Goal: Information Seeking & Learning: Learn about a topic

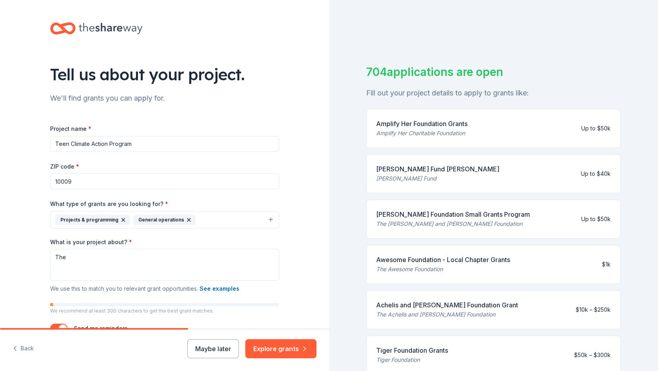
scroll to position [47, 0]
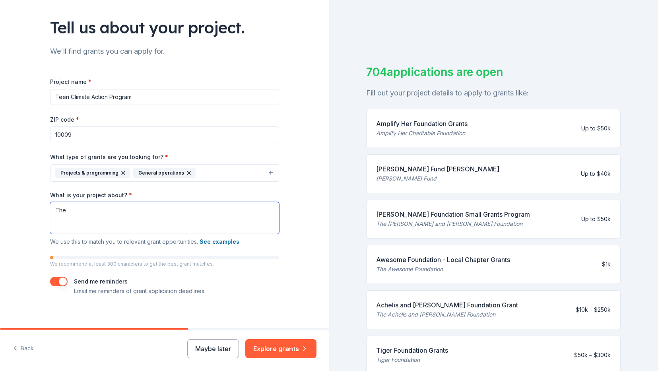
click at [85, 219] on textarea "The" at bounding box center [164, 218] width 229 height 32
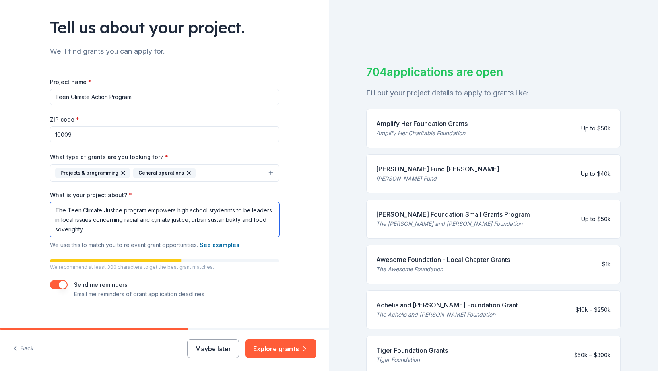
click at [166, 220] on textarea "The Teen Climate Justice program empowers high school srydennts to be leaders i…" at bounding box center [164, 219] width 229 height 35
click at [171, 219] on textarea "The Teen Climate Justice program empowers high school srydennts to be leaders i…" at bounding box center [164, 219] width 229 height 35
click at [156, 219] on textarea "The Teen Climate Justice program empowers high school srydennts to be leaders i…" at bounding box center [164, 219] width 229 height 35
click at [204, 220] on textarea "The Teen Climate Justice program empowers high school srydennts to be leaders i…" at bounding box center [164, 219] width 229 height 35
click at [225, 209] on textarea "The Teen Climate Justice program empowers high school srydennts to be leaders i…" at bounding box center [164, 219] width 229 height 35
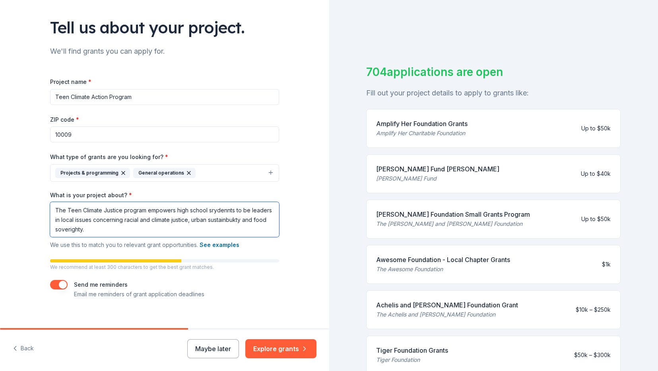
click at [233, 210] on textarea "The Teen Climate Justice program empowers high school srydennts to be leaders i…" at bounding box center [164, 219] width 229 height 35
click at [230, 210] on textarea "The Teen Climate Justice program empowers high school srydennts to be leaders i…" at bounding box center [164, 219] width 229 height 35
click at [216, 212] on textarea "The Teen Climate Justice program empowers high school srydennts to be leaders i…" at bounding box center [164, 219] width 229 height 35
click at [242, 219] on textarea "The Teen Climate Justice program empowers high school srudennts to be leaders i…" at bounding box center [164, 219] width 229 height 35
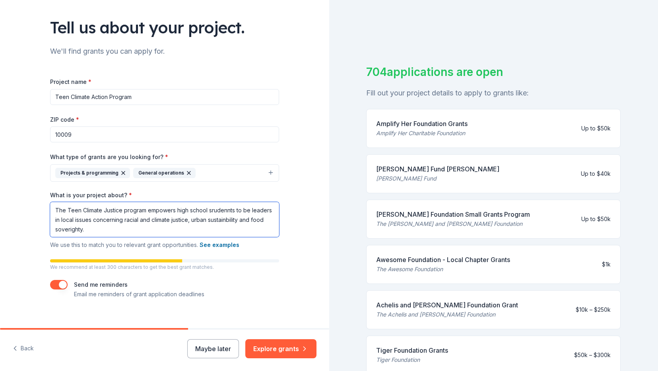
click at [74, 229] on textarea "The Teen Climate Justice program empowers high school srudennts to be leaders i…" at bounding box center [164, 219] width 229 height 35
click at [83, 229] on textarea "The Teen Climate Justice program empowers high school srudennts to be leaders i…" at bounding box center [164, 219] width 229 height 35
click at [70, 229] on textarea "The Teen Climate Justice program empowers high school srudennts to be leaders i…" at bounding box center [164, 219] width 229 height 35
type textarea "The Teen Climate Justice program empowers high school srudennts to be leaders i…"
click at [170, 264] on p "We recommend at least 300 characters to get the best grant matches." at bounding box center [164, 267] width 229 height 6
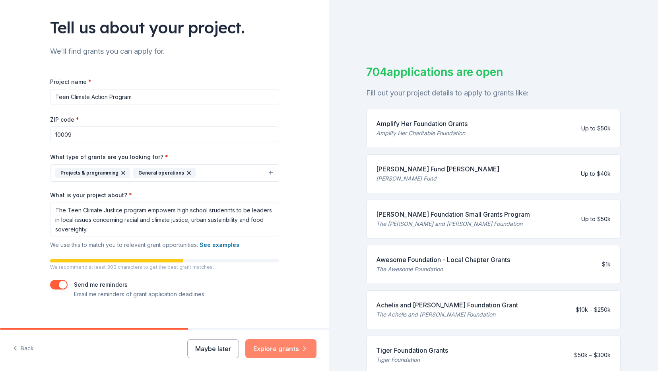
click at [279, 346] on button "Explore grants" at bounding box center [280, 348] width 71 height 19
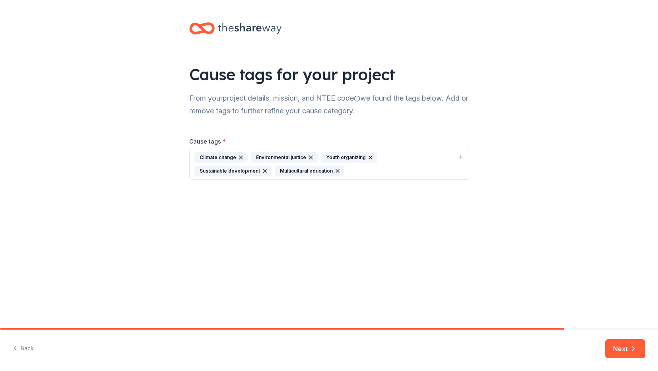
click at [275, 159] on div "Environmental justice" at bounding box center [284, 157] width 67 height 10
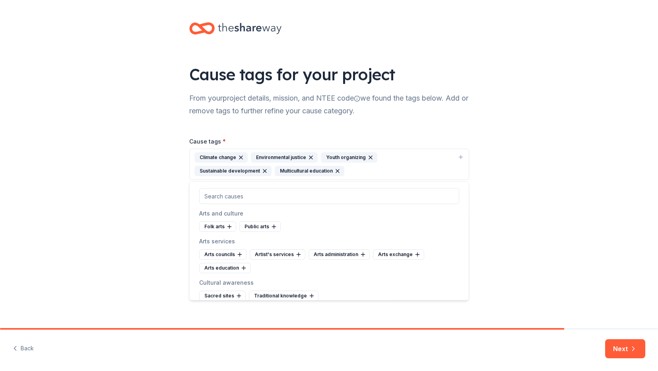
click at [221, 157] on div "Climate change" at bounding box center [220, 157] width 53 height 10
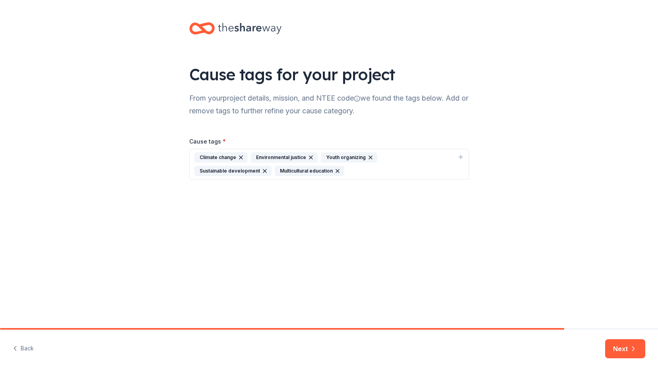
click at [345, 155] on div "Youth organizing" at bounding box center [349, 157] width 56 height 10
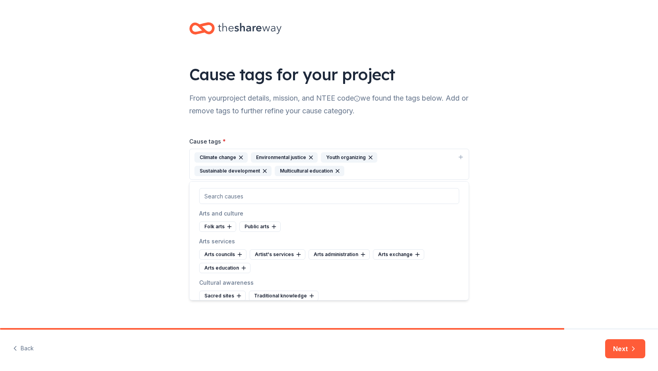
click at [289, 174] on div "Climate change Environmental justice Youth organizing Sustainable development M…" at bounding box center [324, 164] width 260 height 24
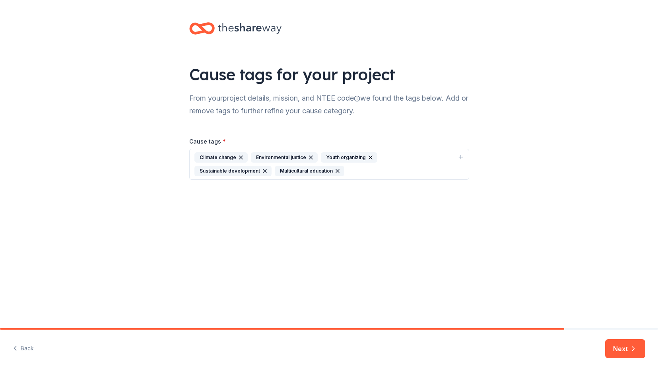
click at [289, 174] on div "Climate change Environmental justice Youth organizing Sustainable development M…" at bounding box center [324, 164] width 260 height 24
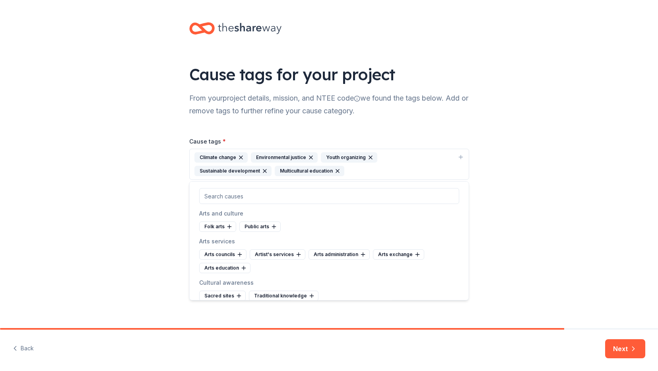
type input "d"
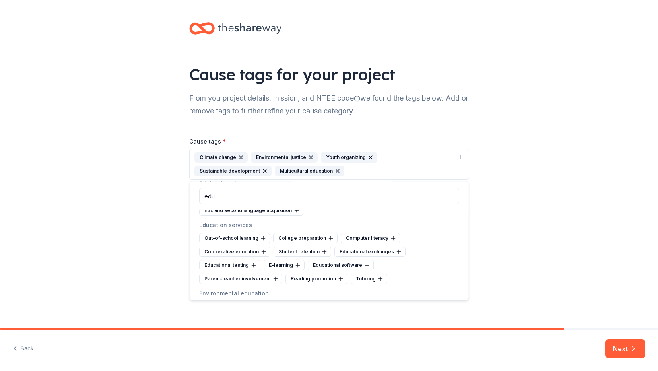
scroll to position [265, 0]
click at [244, 238] on div "Out-of-school learning" at bounding box center [234, 237] width 71 height 10
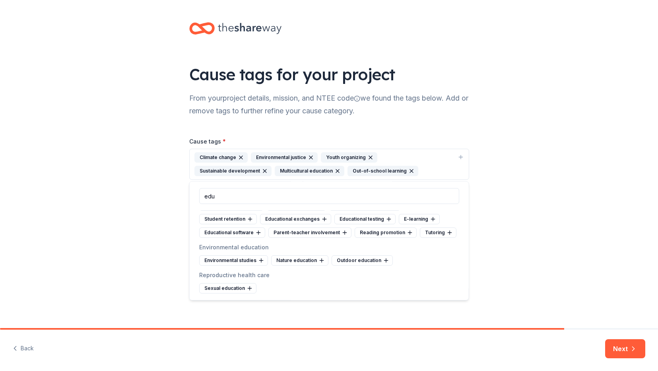
scroll to position [298, 0]
click at [238, 259] on div "Environmental studies" at bounding box center [233, 260] width 69 height 10
click at [238, 259] on div "Nature education" at bounding box center [227, 260] width 57 height 10
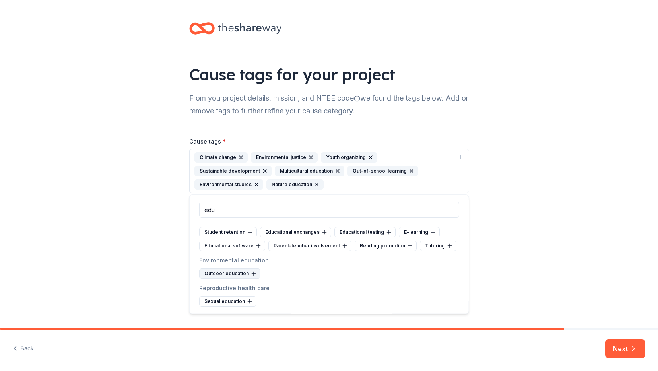
click at [236, 271] on div "Outdoor education" at bounding box center [229, 274] width 61 height 10
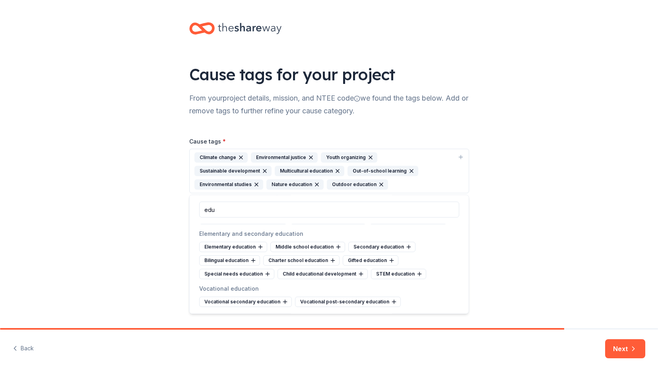
scroll to position [0, 0]
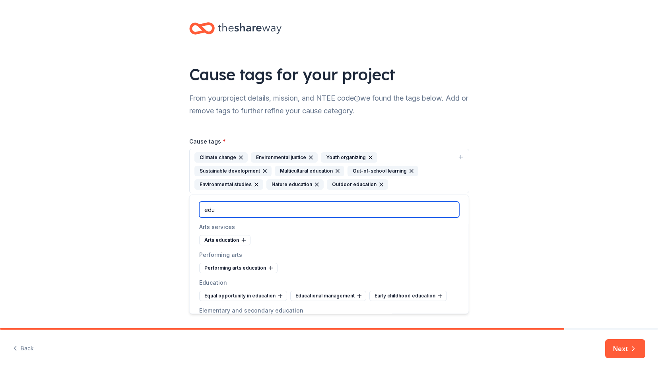
drag, startPoint x: 227, startPoint y: 210, endPoint x: 200, endPoint y: 209, distance: 26.7
click at [200, 209] on input "edu" at bounding box center [329, 209] width 260 height 16
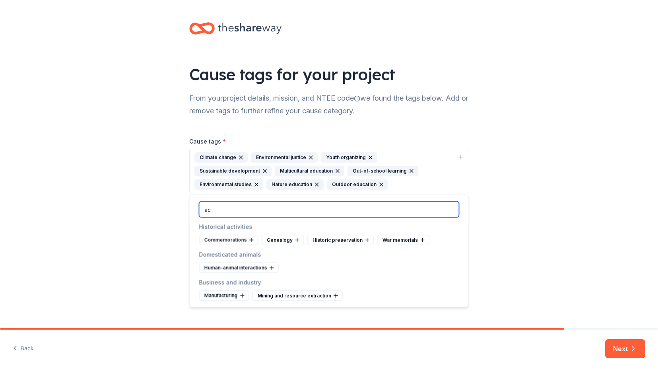
type input "a"
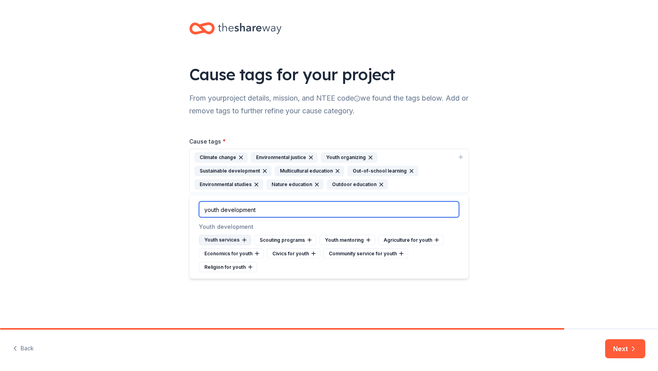
type input "youth development"
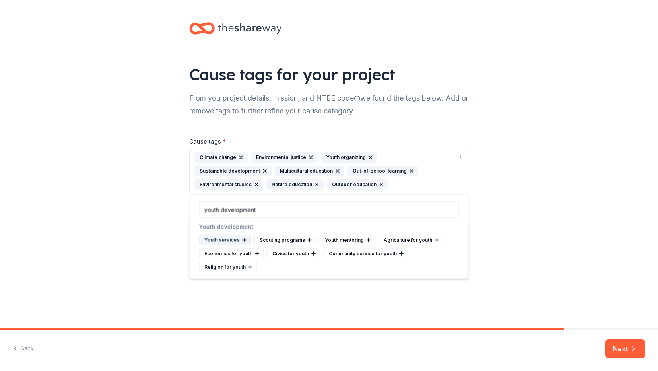
click at [233, 240] on div "Youth services" at bounding box center [225, 240] width 52 height 10
click at [232, 252] on div "Civics for youth" at bounding box center [225, 253] width 53 height 10
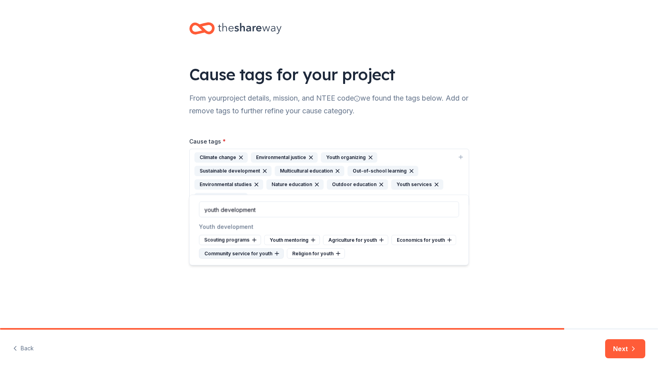
click at [232, 252] on div "Community service for youth" at bounding box center [241, 253] width 85 height 10
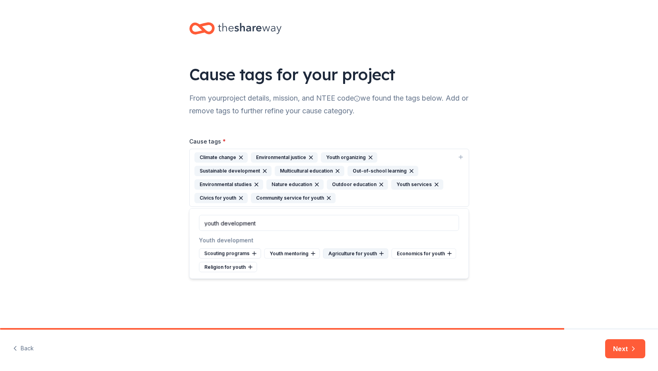
click at [336, 251] on div "Agriculture for youth" at bounding box center [355, 253] width 65 height 10
click at [358, 202] on div "Climate change Environmental justice Youth organizing Sustainable development M…" at bounding box center [324, 177] width 260 height 51
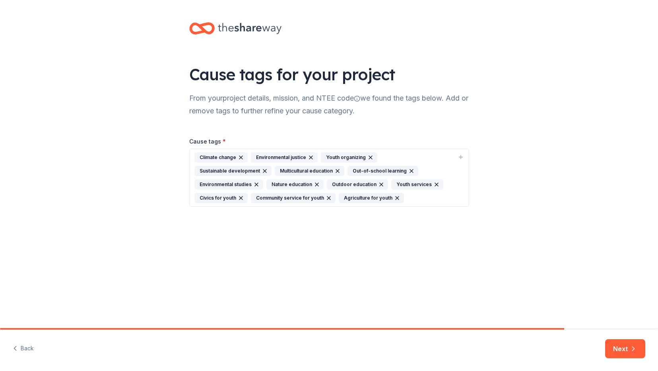
click at [358, 197] on div "Climate change Environmental justice Youth organizing Sustainable development M…" at bounding box center [324, 177] width 260 height 51
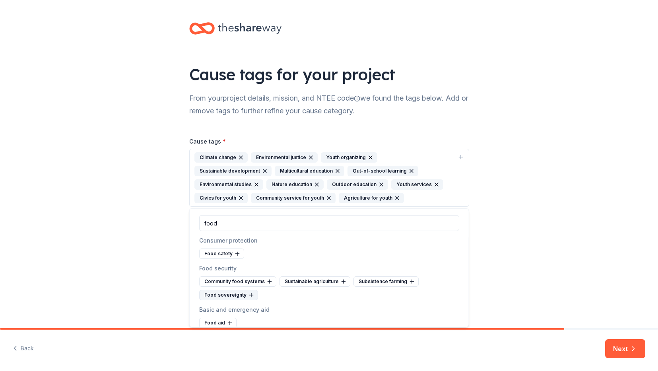
click at [226, 296] on div "Food sovereignty" at bounding box center [228, 295] width 59 height 10
click at [311, 282] on div "Sustainable agriculture" at bounding box center [314, 281] width 71 height 10
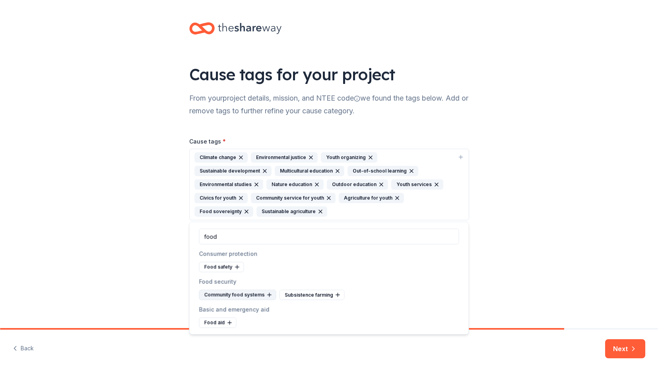
click at [244, 290] on div "Community food systems" at bounding box center [237, 295] width 77 height 10
drag, startPoint x: 213, startPoint y: 323, endPoint x: 227, endPoint y: 303, distance: 25.0
click at [213, 323] on div "Food aid" at bounding box center [217, 322] width 37 height 10
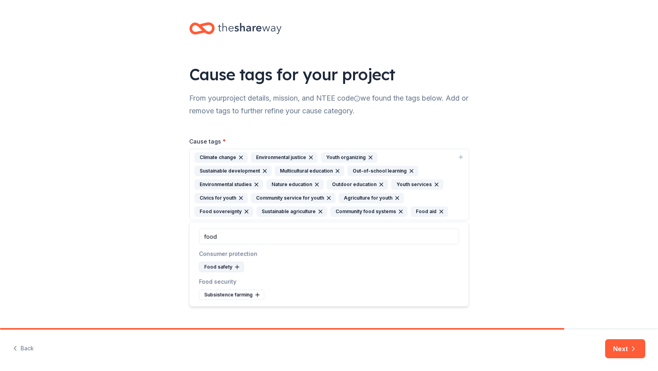
click at [221, 266] on div "Food safety" at bounding box center [221, 267] width 45 height 10
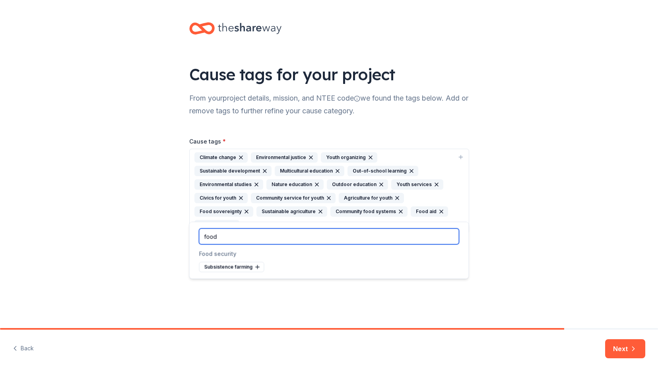
drag, startPoint x: 221, startPoint y: 236, endPoint x: 195, endPoint y: 232, distance: 25.6
click at [195, 232] on div "food" at bounding box center [329, 236] width 279 height 29
type input "envi"
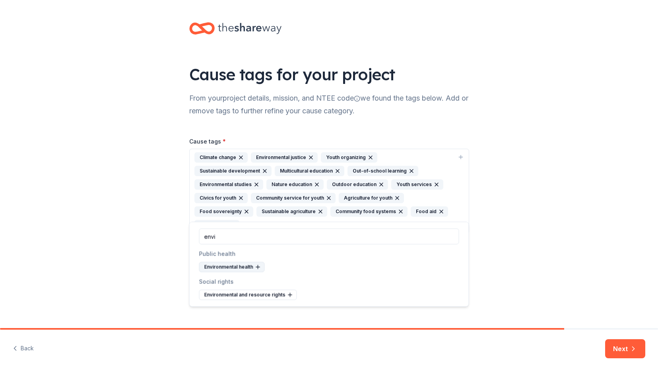
click at [236, 267] on div "Environmental health" at bounding box center [232, 267] width 66 height 10
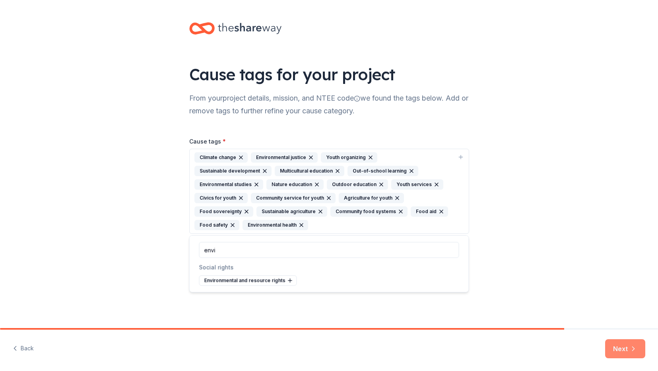
click at [627, 349] on button "Next" at bounding box center [625, 348] width 40 height 19
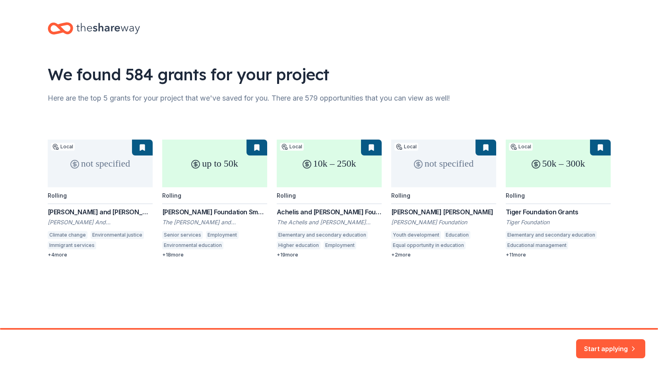
click at [233, 212] on div "not specified Local Rolling Morton K. and Jane Blaustein Foundation Grant Jacob…" at bounding box center [329, 198] width 563 height 118
click at [632, 347] on icon "button" at bounding box center [633, 347] width 8 height 8
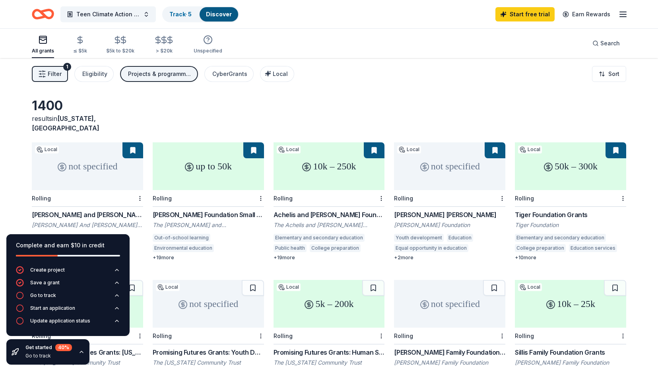
click at [377, 78] on div "Filter 1 Eligibility Projects & programming, General operations CyberGrants Loc…" at bounding box center [329, 74] width 658 height 32
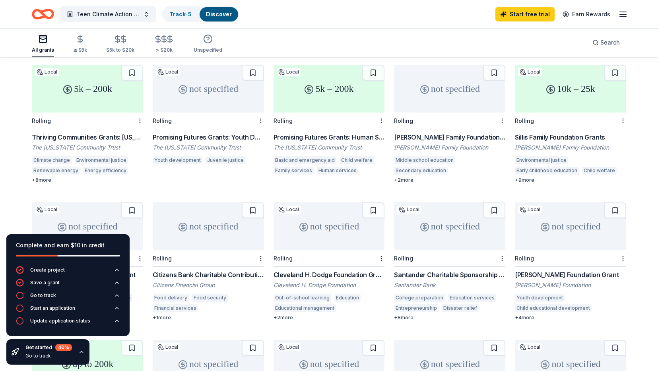
scroll to position [255, 0]
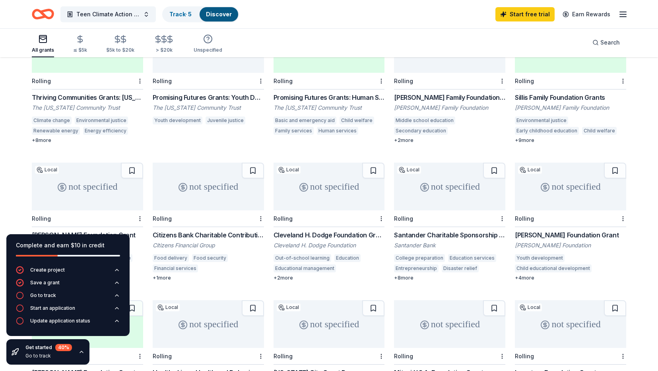
click at [425, 230] on div "Santander Charitable Sponsorship Program" at bounding box center [449, 235] width 111 height 10
click at [106, 93] on div "Thriving Communities Grants: New York City Environment" at bounding box center [87, 98] width 111 height 10
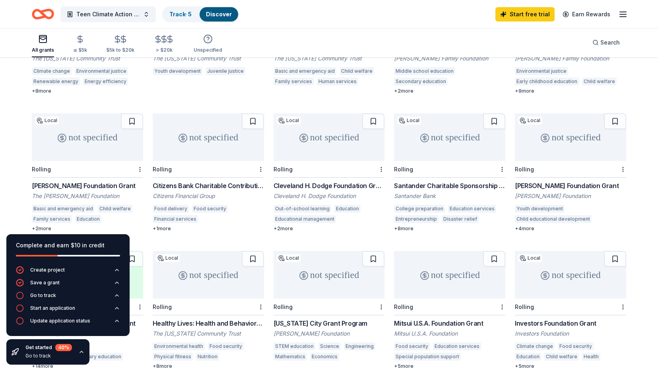
scroll to position [310, 0]
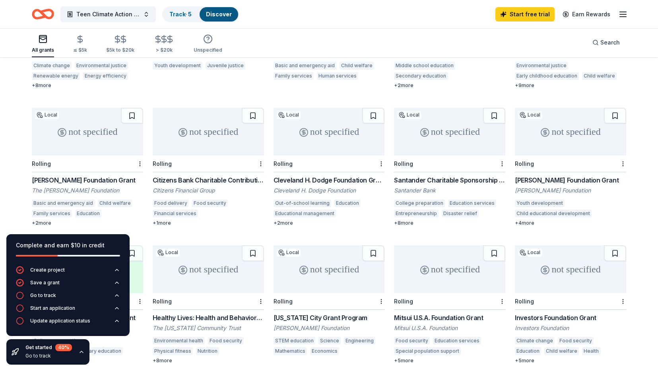
click at [215, 175] on div "Citizens Bank Charitable Contributions" at bounding box center [208, 180] width 111 height 10
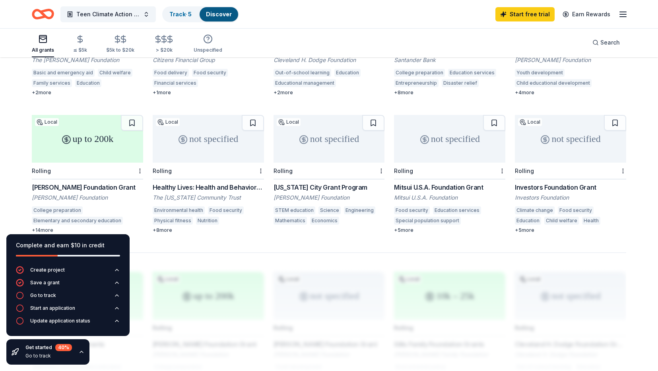
scroll to position [450, 0]
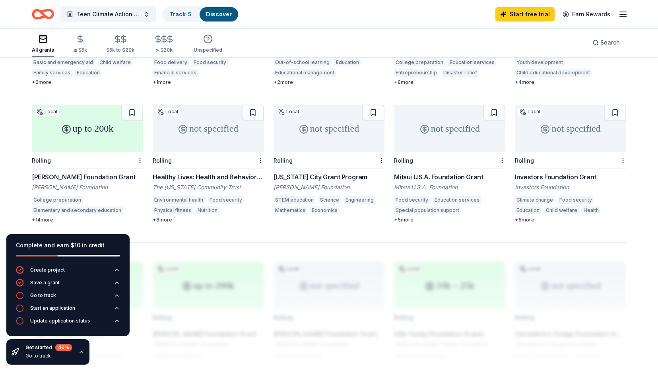
click at [454, 172] on div "Mitsui U.S.A. Foundation Grant" at bounding box center [449, 177] width 111 height 10
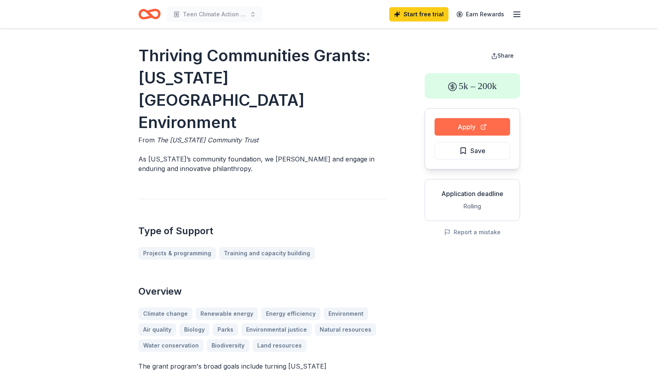
click at [472, 127] on button "Apply" at bounding box center [471, 126] width 75 height 17
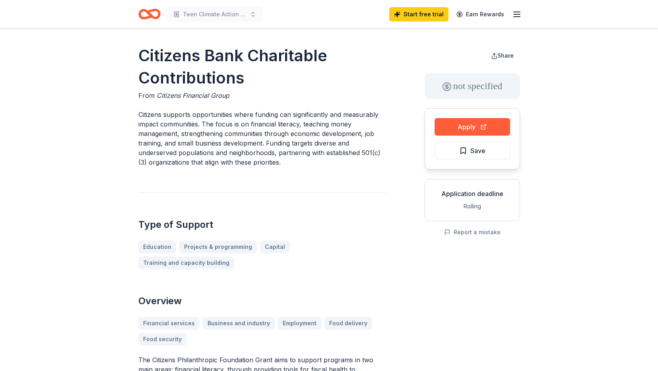
drag, startPoint x: 134, startPoint y: 54, endPoint x: 188, endPoint y: 94, distance: 66.4
drag, startPoint x: 288, startPoint y: 166, endPoint x: 264, endPoint y: 145, distance: 32.4
click at [264, 145] on p "Citizens supports opportunities where funding can significantly and measurably …" at bounding box center [262, 138] width 248 height 57
drag, startPoint x: 135, startPoint y: 56, endPoint x: 280, endPoint y: 165, distance: 180.9
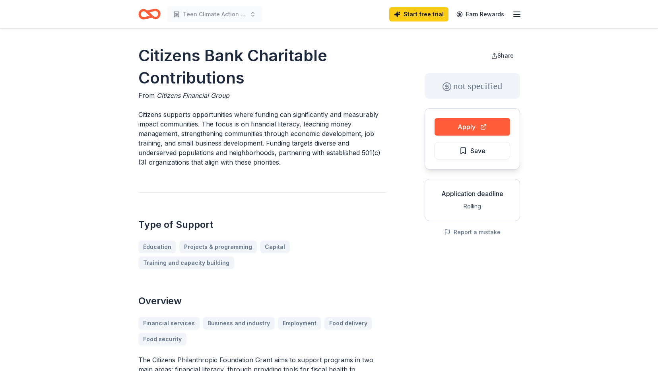
drag, startPoint x: 255, startPoint y: 155, endPoint x: 105, endPoint y: 71, distance: 172.2
click at [272, 85] on h1 "Citizens Bank Charitable Contributions" at bounding box center [262, 66] width 248 height 44
click at [253, 72] on h1 "Citizens Bank Charitable Contributions" at bounding box center [262, 66] width 248 height 44
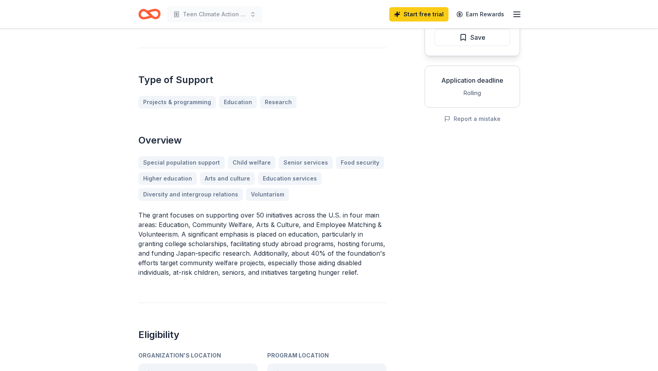
scroll to position [74, 0]
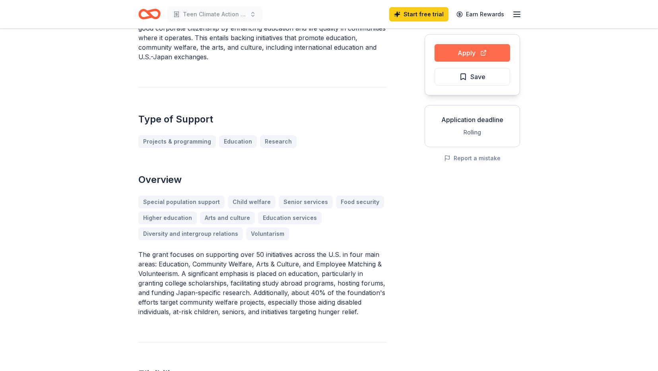
click at [479, 54] on button "Apply" at bounding box center [471, 52] width 75 height 17
